Goal: Communication & Community: Answer question/provide support

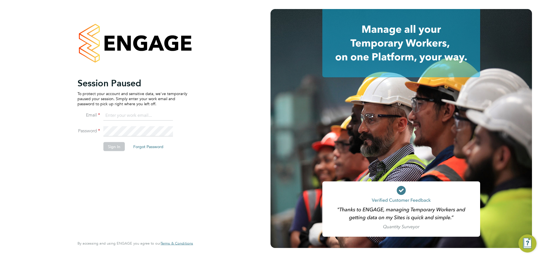
type input "ella.wratten@blackstone-recruitment.co.uk"
click at [113, 147] on button "Sign In" at bounding box center [113, 146] width 21 height 9
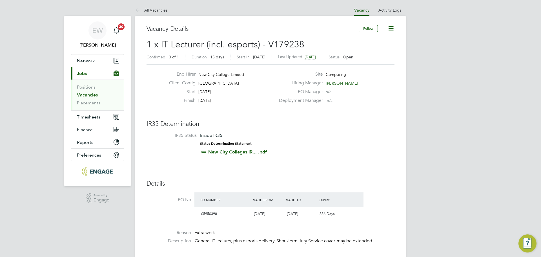
click at [86, 91] on li "Positions" at bounding box center [98, 88] width 42 height 8
click at [84, 93] on link "Vacancies" at bounding box center [87, 94] width 21 height 5
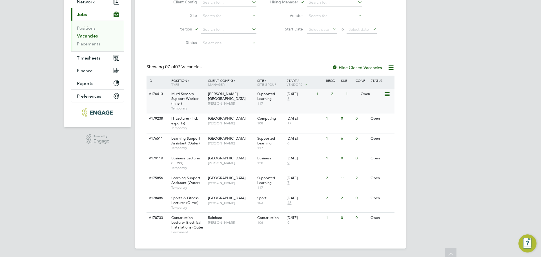
scroll to position [59, 0]
click at [214, 180] on span "[PERSON_NAME]" at bounding box center [231, 182] width 46 height 5
click at [206, 183] on div "Learning Support Assistant (Outer) Temporary" at bounding box center [186, 181] width 39 height 19
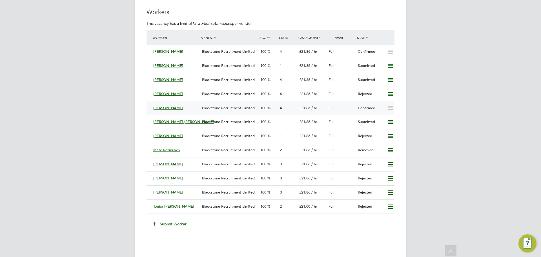
click at [217, 108] on span "Blackstone Recruitment Limited" at bounding box center [228, 107] width 53 height 5
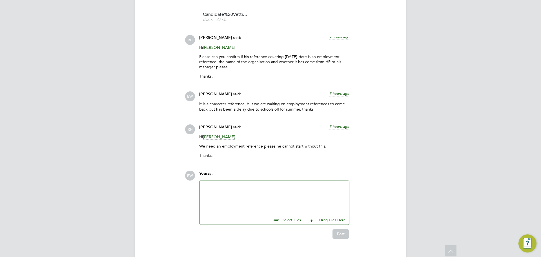
click at [227, 184] on div at bounding box center [274, 196] width 143 height 24
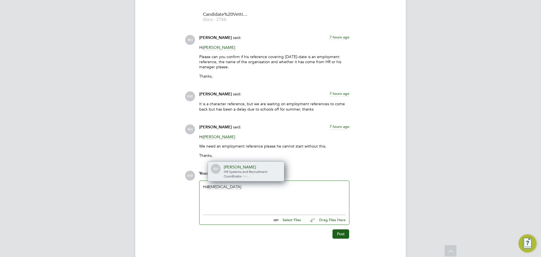
click at [236, 169] on span "HR Systems and Recruitment Coordinator" at bounding box center [246, 173] width 44 height 9
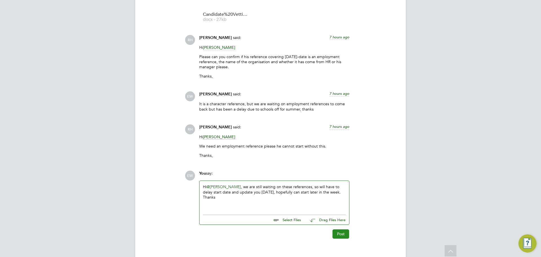
click at [341, 229] on button "Post" at bounding box center [340, 233] width 17 height 9
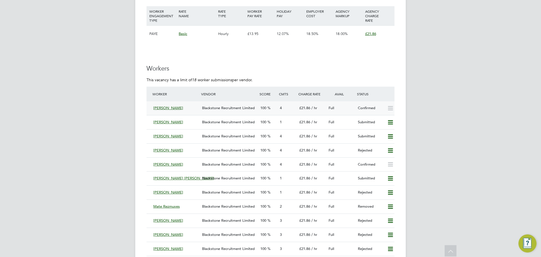
click at [252, 106] on span "Blackstone Recruitment Limited" at bounding box center [228, 107] width 53 height 5
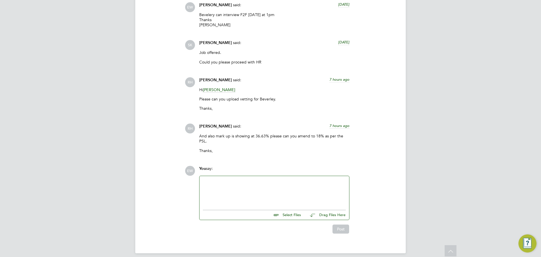
click at [242, 187] on div at bounding box center [274, 191] width 143 height 24
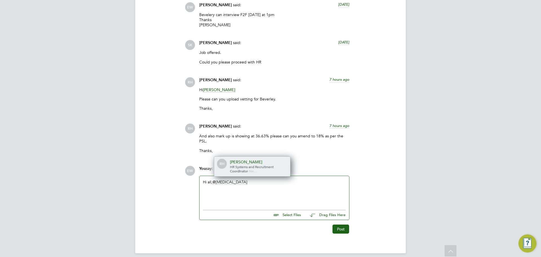
click at [261, 159] on div "[PERSON_NAME]" at bounding box center [258, 161] width 56 height 5
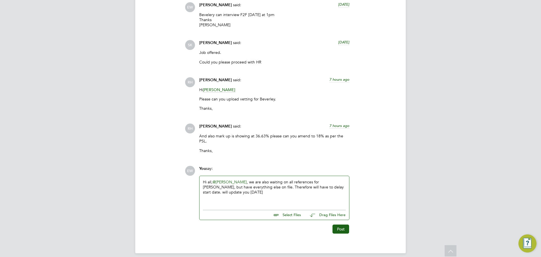
click at [291, 210] on input "file" at bounding box center [303, 214] width 84 height 8
type input "C:\fakepath\Candidate Vetting Form - New - [PERSON_NAME].docx"
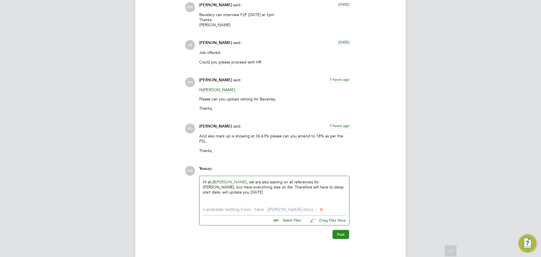
click at [342, 230] on button "Post" at bounding box center [340, 234] width 17 height 9
